Goal: Task Accomplishment & Management: Complete application form

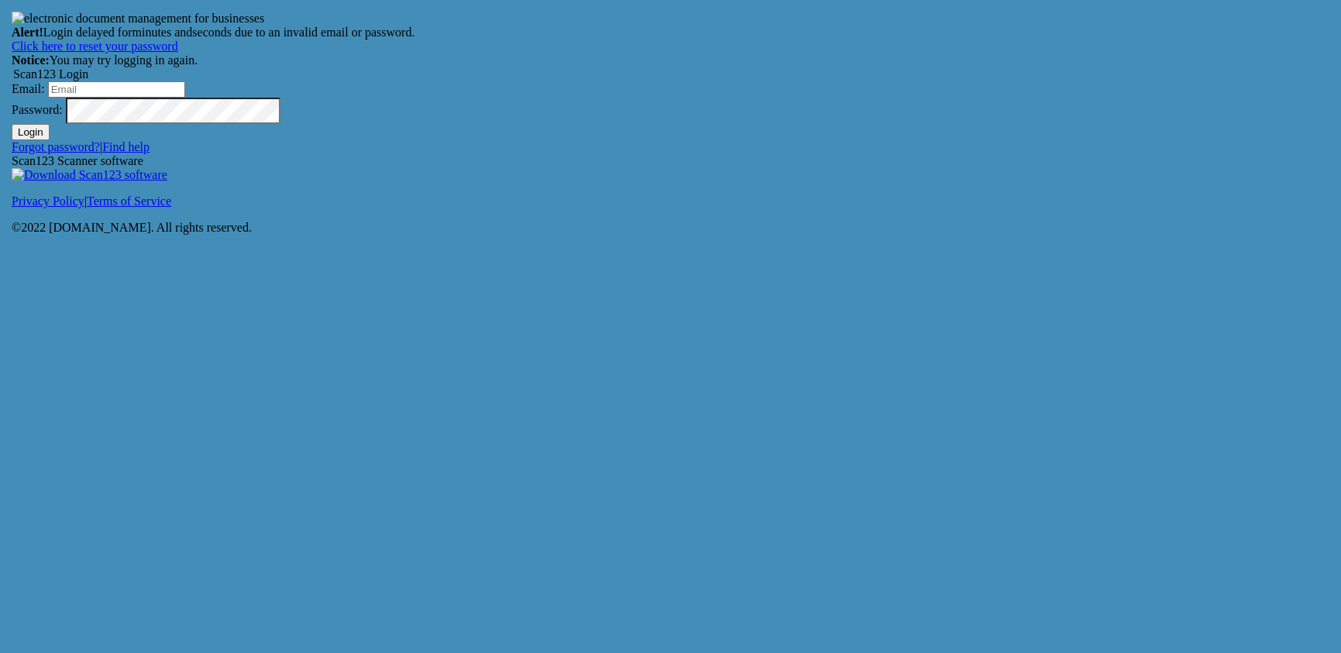
click at [185, 98] on input "Email:" at bounding box center [116, 89] width 137 height 16
type input "[EMAIL_ADDRESS][DOMAIN_NAME]"
click at [50, 140] on button "Login" at bounding box center [31, 132] width 38 height 16
click at [185, 98] on input "Email:" at bounding box center [116, 89] width 137 height 16
type input "[EMAIL_ADDRESS][DOMAIN_NAME]"
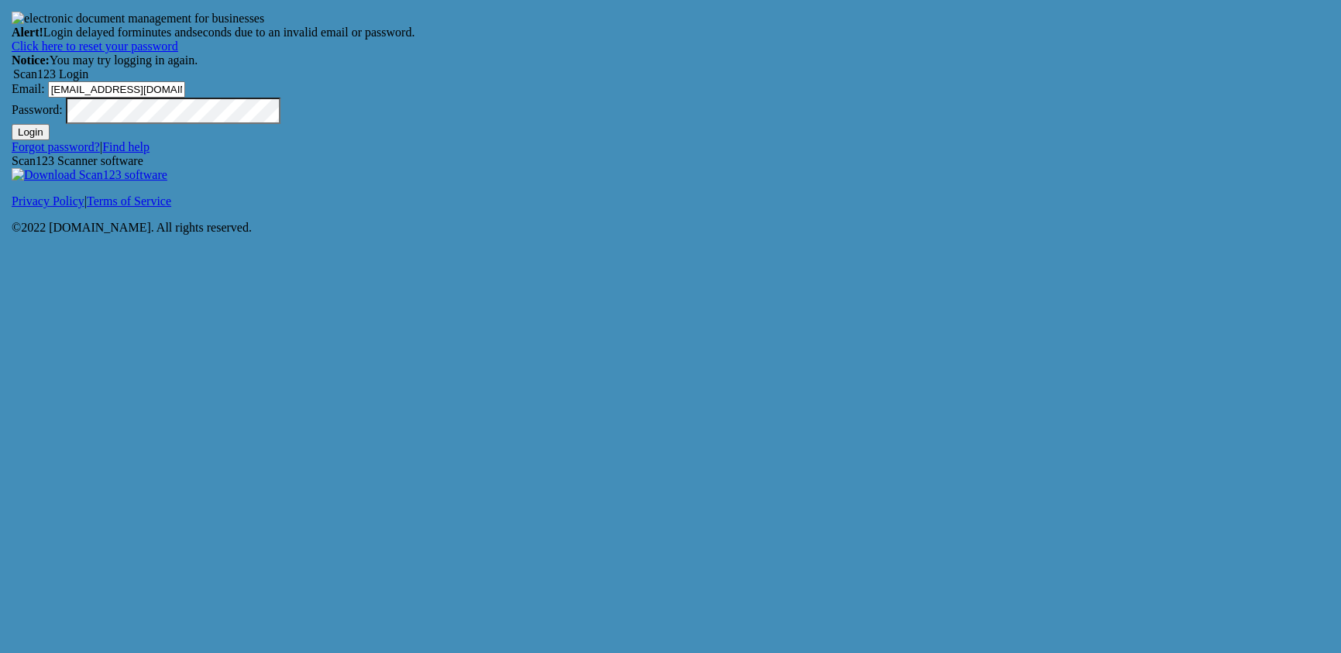
click at [100, 153] on link "Forgot password?" at bounding box center [56, 146] width 88 height 13
click at [12, 124] on button "Login" at bounding box center [31, 132] width 38 height 16
click at [185, 98] on input "Email:" at bounding box center [116, 89] width 137 height 16
type input "[EMAIL_ADDRESS][DOMAIN_NAME]"
click at [149, 153] on link "Find help" at bounding box center [125, 146] width 47 height 13
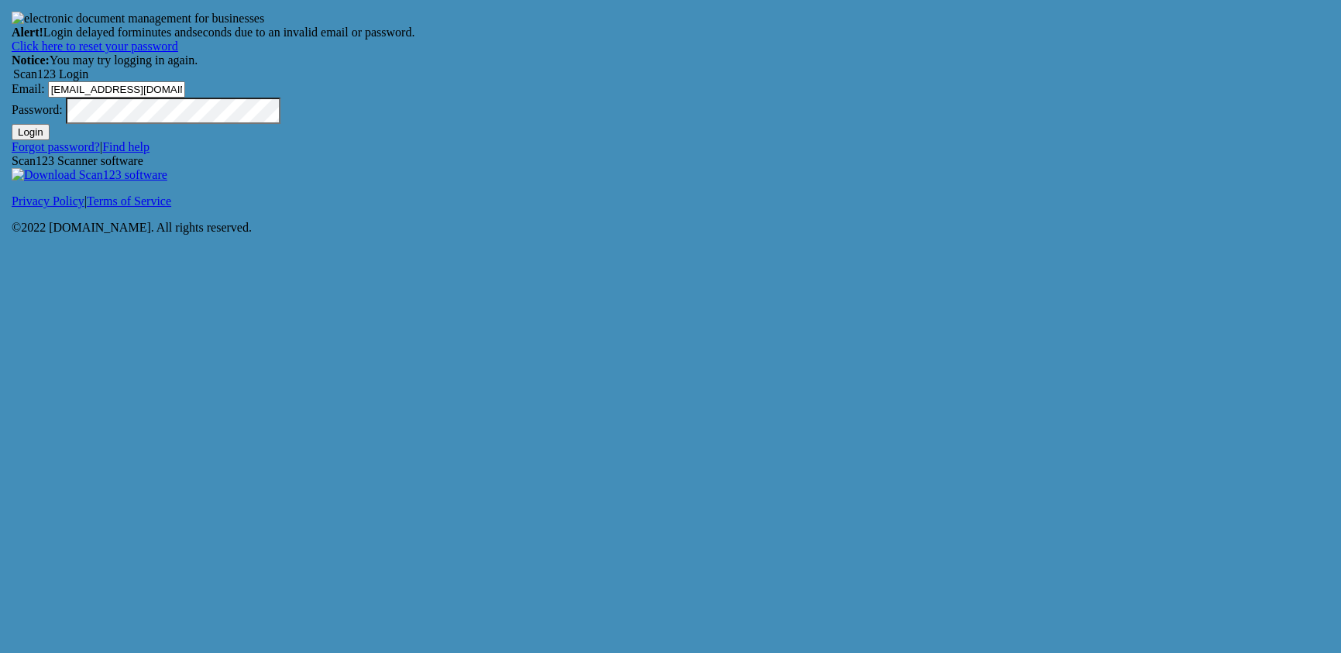
click at [167, 182] on img at bounding box center [90, 175] width 156 height 14
